Goal: Find contact information: Find contact information

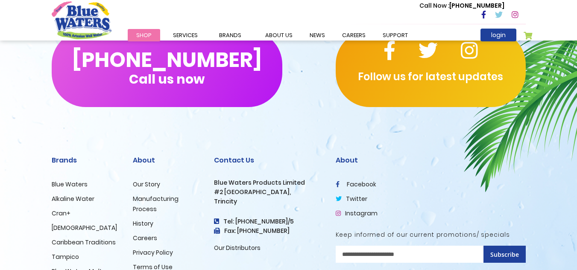
scroll to position [2087, 0]
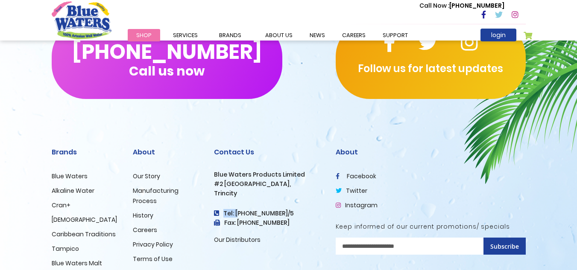
drag, startPoint x: 234, startPoint y: 195, endPoint x: 288, endPoint y: 194, distance: 53.4
click at [288, 210] on h4 "Tel: [PHONE_NUMBER]/5" at bounding box center [268, 213] width 109 height 7
click at [279, 210] on h4 "Tel: [PHONE_NUMBER]/5" at bounding box center [268, 213] width 109 height 7
drag, startPoint x: 236, startPoint y: 194, endPoint x: 275, endPoint y: 193, distance: 38.9
click at [275, 210] on h4 "Tel: [PHONE_NUMBER]/5" at bounding box center [268, 213] width 109 height 7
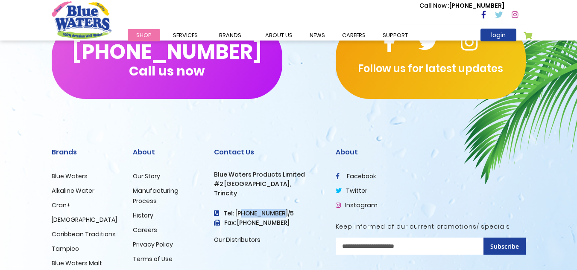
drag, startPoint x: 275, startPoint y: 193, endPoint x: 267, endPoint y: 195, distance: 7.6
click at [274, 210] on h4 "Tel: [PHONE_NUMBER]/5" at bounding box center [268, 213] width 109 height 7
drag, startPoint x: 234, startPoint y: 193, endPoint x: 287, endPoint y: 193, distance: 53.0
click at [287, 210] on h4 "Tel: [PHONE_NUMBER]/5" at bounding box center [268, 213] width 109 height 7
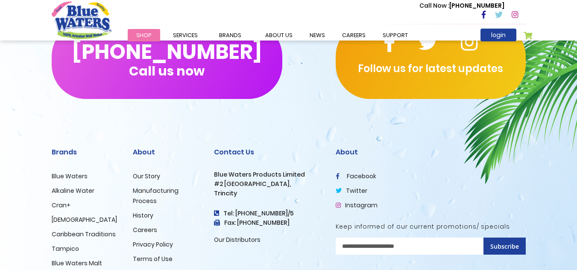
drag, startPoint x: 234, startPoint y: 193, endPoint x: 286, endPoint y: 195, distance: 51.7
click at [286, 210] on h4 "Tel: [PHONE_NUMBER]/5" at bounding box center [268, 213] width 109 height 7
copy h4 "[PHONE_NUMBER]/5"
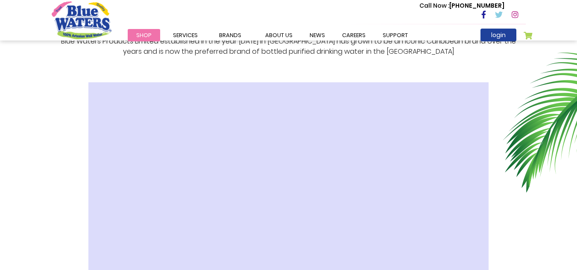
scroll to position [208, 0]
